Goal: Task Accomplishment & Management: Use online tool/utility

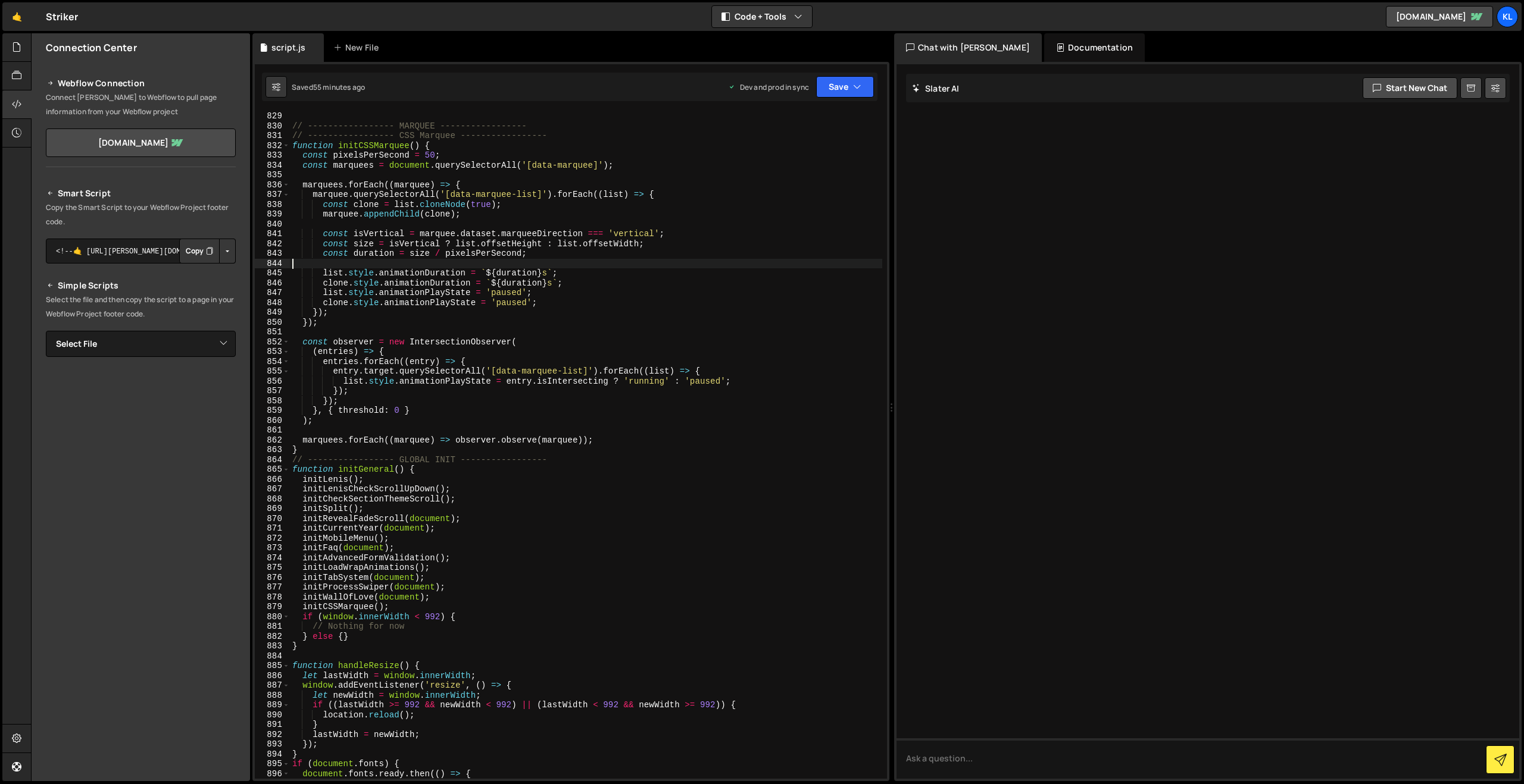
type textarea "}"
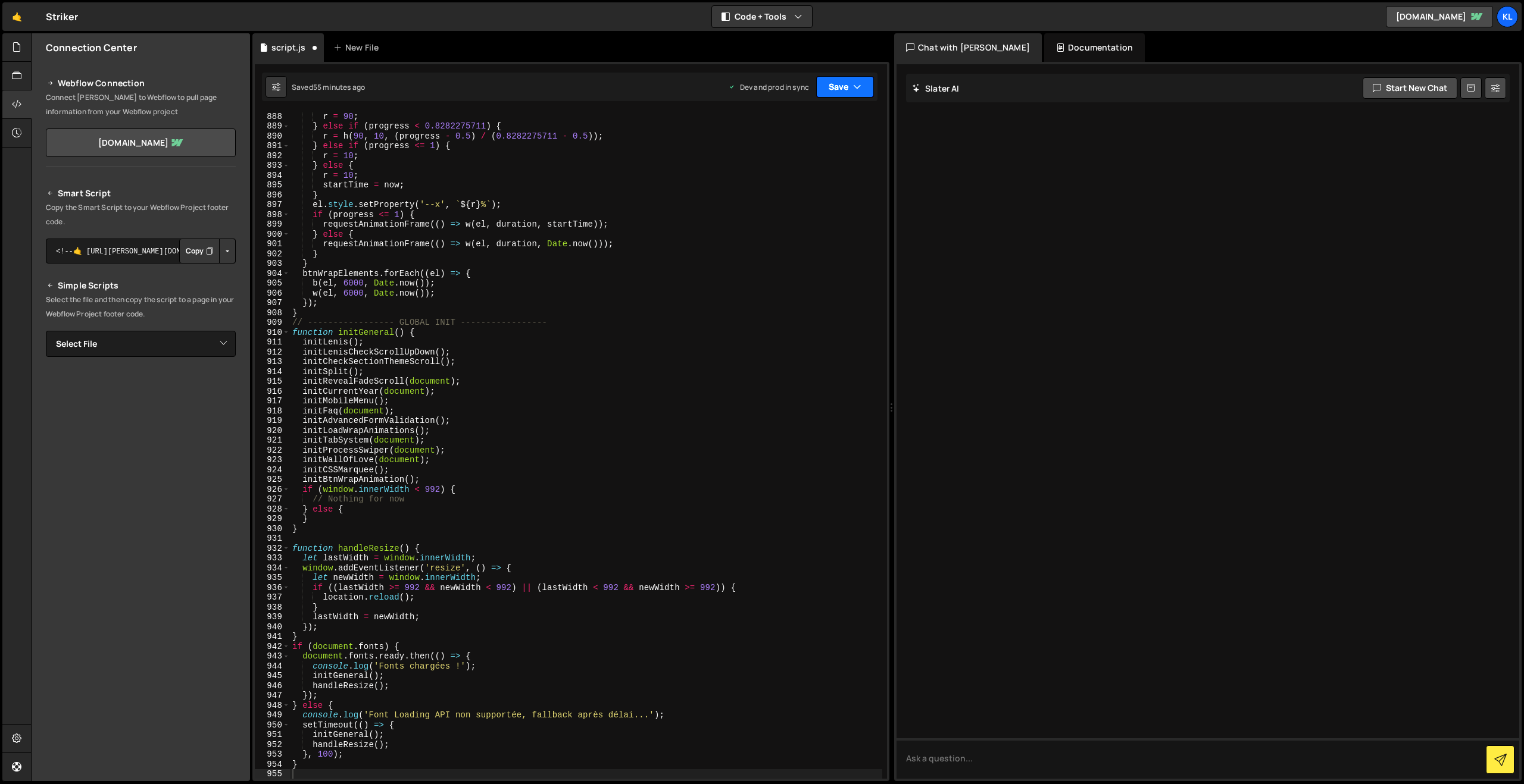
click at [829, 91] on button "Save" at bounding box center [844, 87] width 58 height 21
click at [803, 147] on button "Save to Production S Saved 55 minutes ago" at bounding box center [804, 162] width 143 height 39
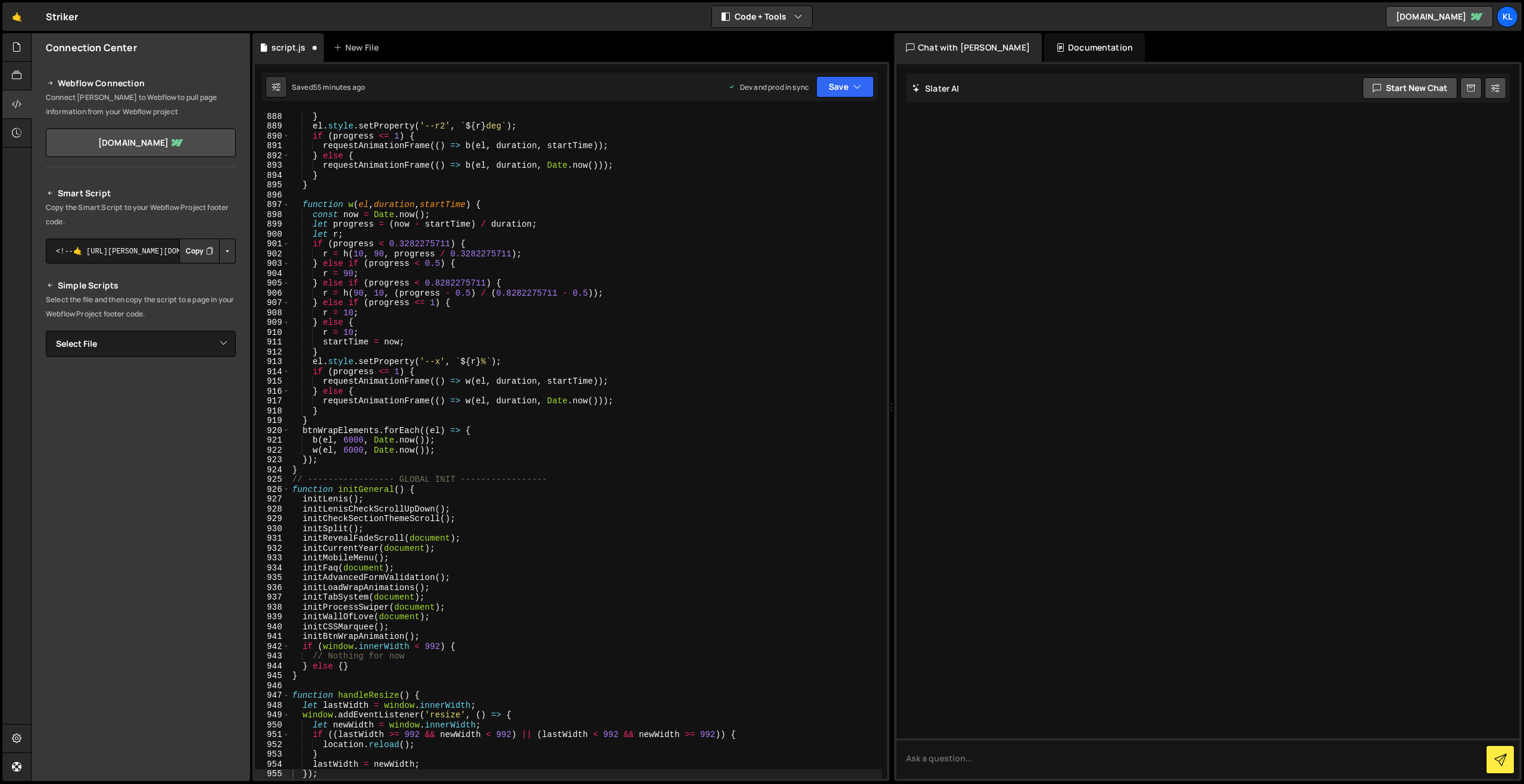
scroll to position [8710, 0]
click at [364, 186] on div "} el . style . setProperty ( '--r2' , ` ${ r } deg ` ) ; if ( progress <= 1 ) {…" at bounding box center [586, 455] width 592 height 687
type textarea "}"
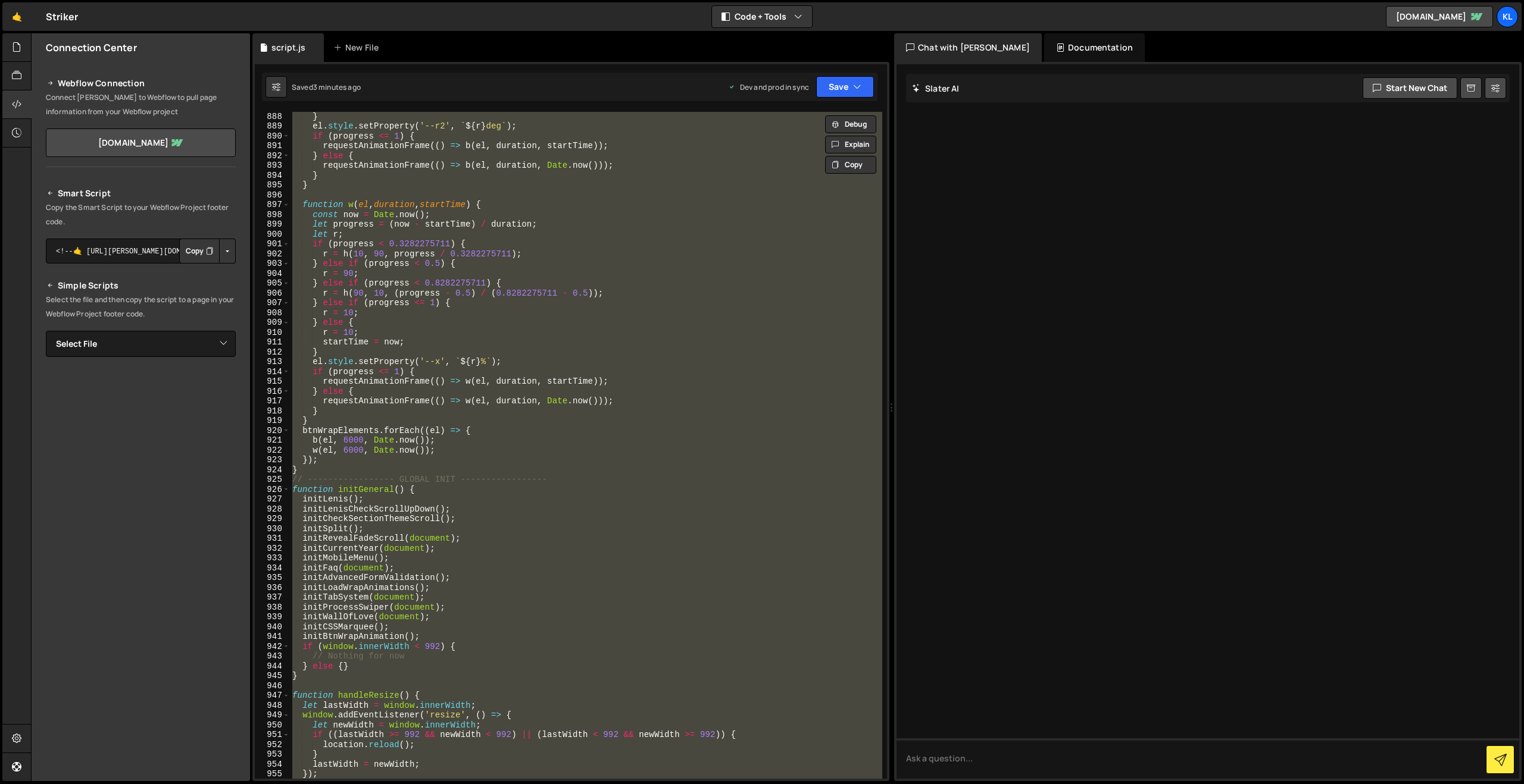
paste textarea
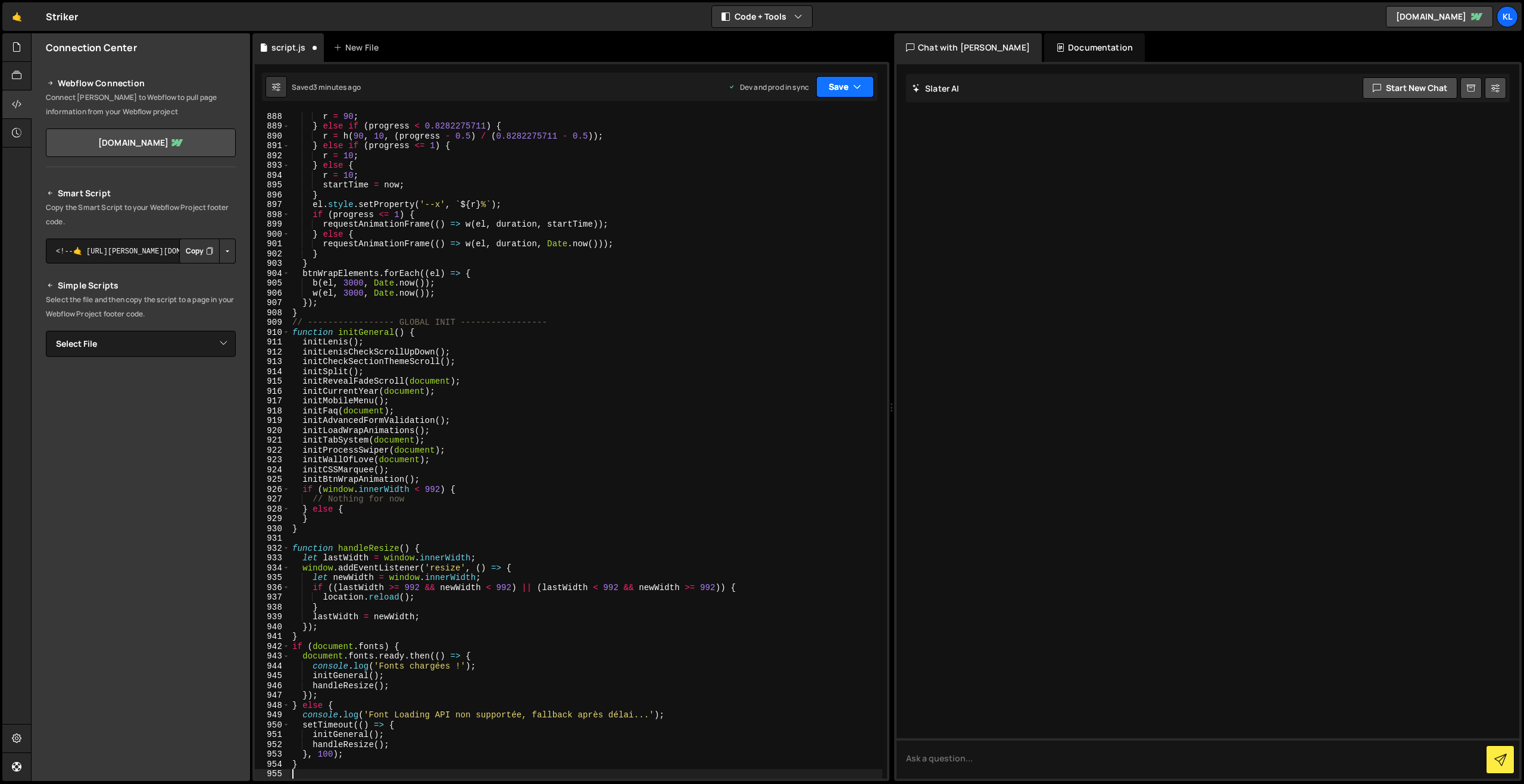
click at [829, 87] on button "Save" at bounding box center [844, 87] width 58 height 21
drag, startPoint x: 780, startPoint y: 162, endPoint x: 765, endPoint y: 147, distance: 21.2
click at [780, 162] on div "Saved 3 minutes ago" at bounding box center [805, 168] width 124 height 14
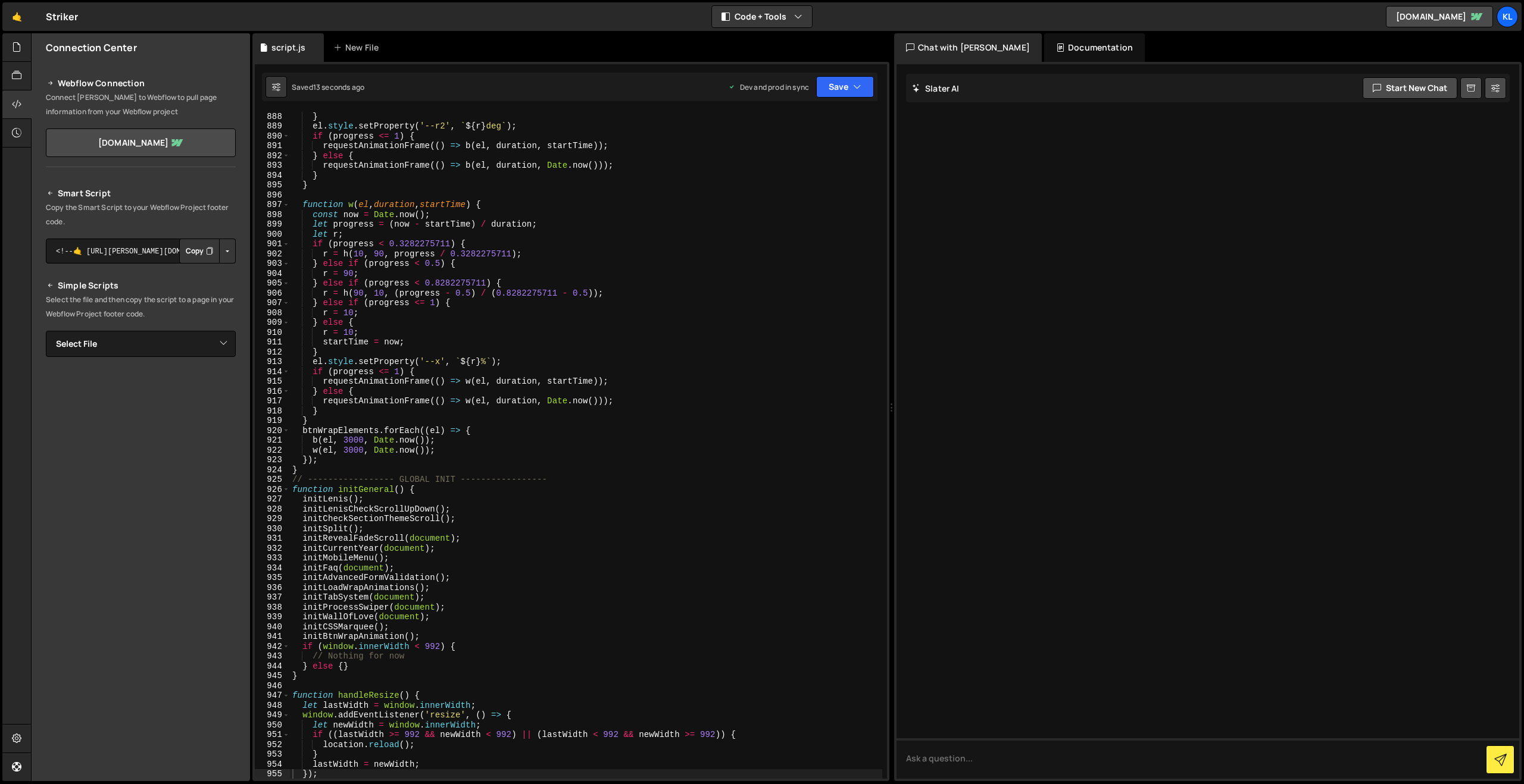
drag, startPoint x: 784, startPoint y: 371, endPoint x: 836, endPoint y: 284, distance: 101.4
click at [784, 370] on div "} el . style . setProperty ( '--r2' , ` ${ r } deg ` ) ; if ( progress <= 1 ) {…" at bounding box center [586, 455] width 592 height 687
type textarea "}"
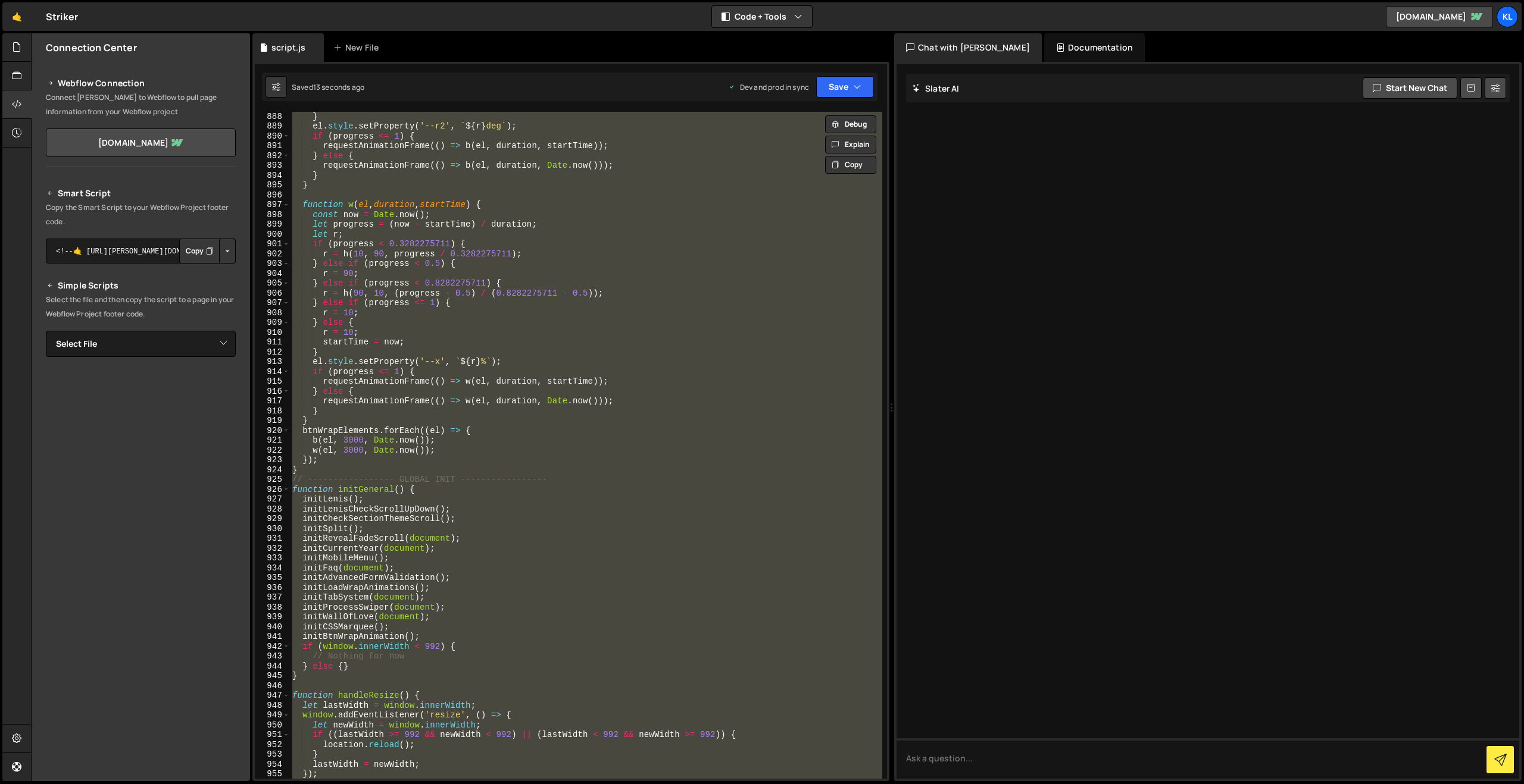
paste textarea
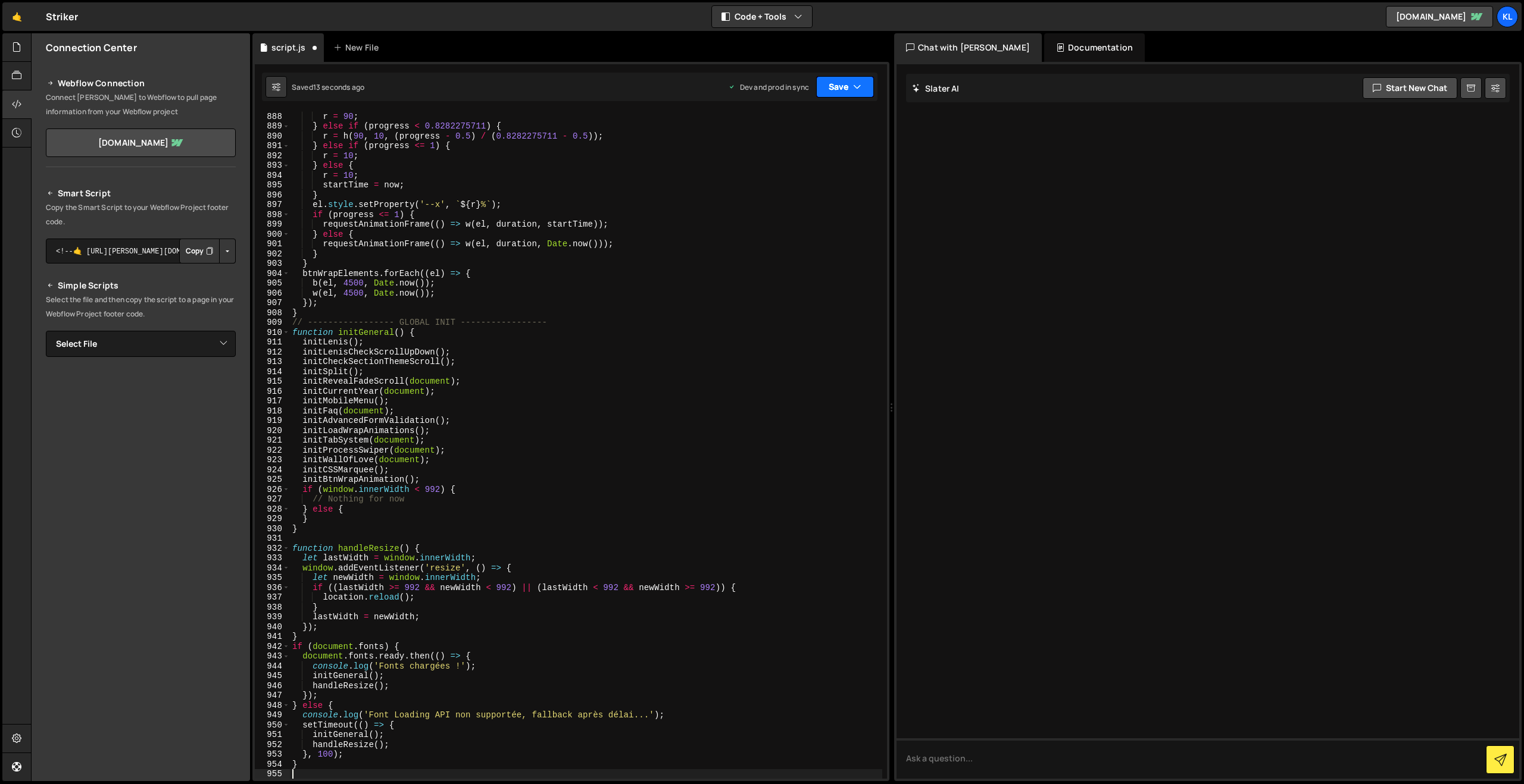
click at [837, 91] on button "Save" at bounding box center [844, 87] width 58 height 21
drag, startPoint x: 762, startPoint y: 164, endPoint x: 736, endPoint y: 150, distance: 29.5
click at [762, 164] on div "Saved 12 seconds ago" at bounding box center [805, 168] width 124 height 14
